Goal: Check status

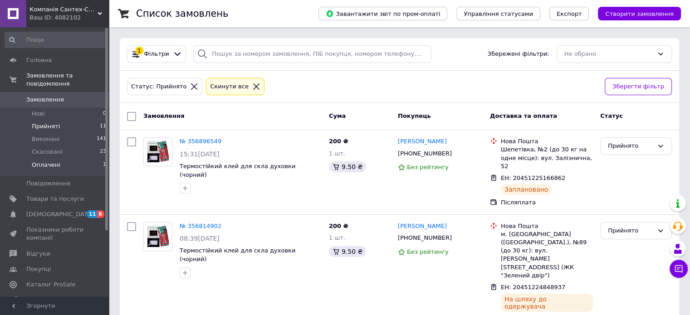
click at [65, 159] on li "Оплачені 1" at bounding box center [56, 167] width 112 height 17
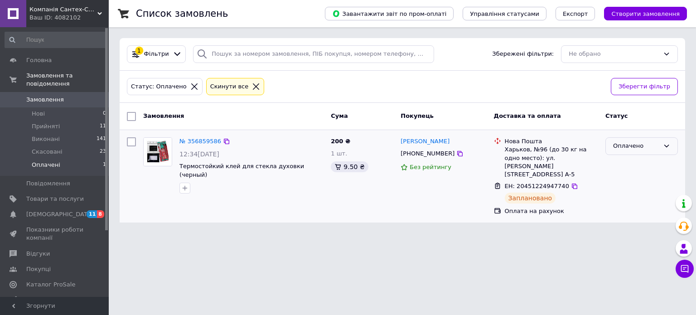
click at [644, 148] on div "Оплачено" at bounding box center [636, 146] width 46 height 10
click at [639, 165] on li "Прийнято" at bounding box center [642, 165] width 72 height 17
click at [56, 122] on span "Прийняті" at bounding box center [46, 126] width 28 height 8
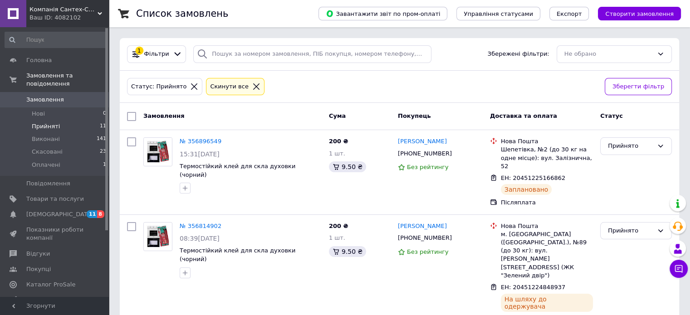
click at [53, 122] on span "Прийняті" at bounding box center [46, 126] width 28 height 8
